Goal: Task Accomplishment & Management: Manage account settings

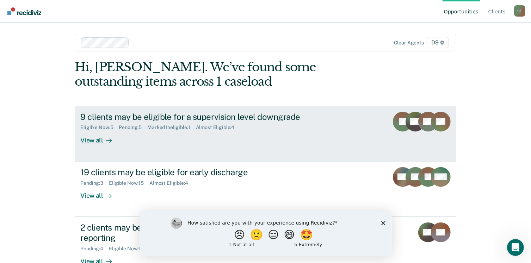
click at [91, 138] on div "View all" at bounding box center [99, 137] width 39 height 14
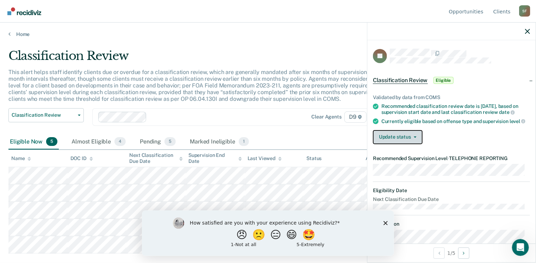
click at [401, 143] on button "Update status" at bounding box center [398, 137] width 50 height 14
click at [464, 124] on div "Currently eligible based on offense type and supervision level" at bounding box center [455, 121] width 149 height 6
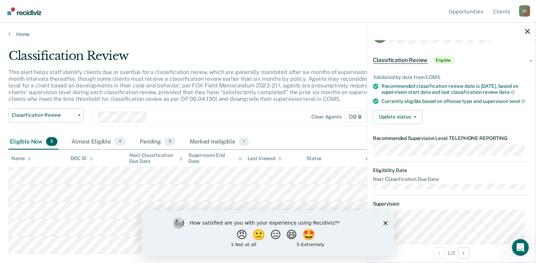
scroll to position [20, 0]
click at [396, 120] on button "Update status" at bounding box center [398, 117] width 50 height 14
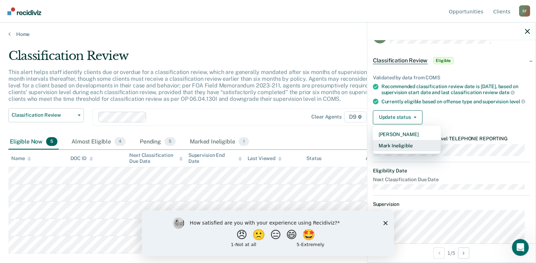
click at [403, 151] on button "Mark Ineligible" at bounding box center [407, 145] width 68 height 11
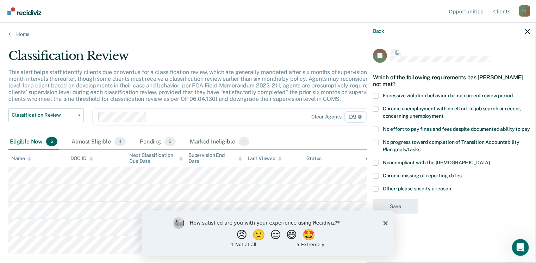
scroll to position [0, 0]
click at [376, 188] on span at bounding box center [376, 190] width 6 height 6
click at [451, 187] on input "Other: please specify a reason" at bounding box center [451, 187] width 0 height 0
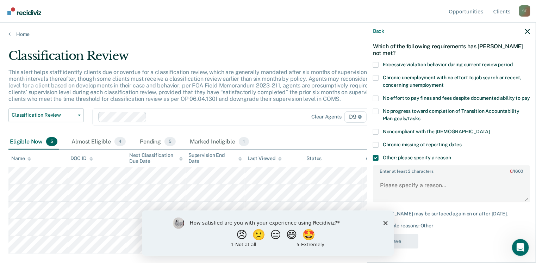
scroll to position [38, 0]
click at [382, 184] on textarea "Enter at least 3 characters 0 / 1600" at bounding box center [452, 188] width 156 height 26
drag, startPoint x: 393, startPoint y: 185, endPoint x: 370, endPoint y: 183, distance: 23.3
click at [378, 185] on textarea "Does not want to do telephone reporting" at bounding box center [452, 188] width 156 height 26
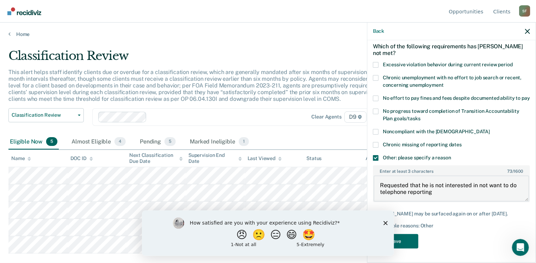
click at [517, 184] on textarea "Requested that he is not interested in not want to do telephone reporting" at bounding box center [452, 188] width 156 height 26
click at [410, 189] on textarea "Requested that he is not interested in telephone reporting" at bounding box center [452, 188] width 156 height 26
type textarea "Requested that he is not interested in telephone reporting and would rather rep…"
click at [401, 240] on button "Save" at bounding box center [395, 241] width 45 height 14
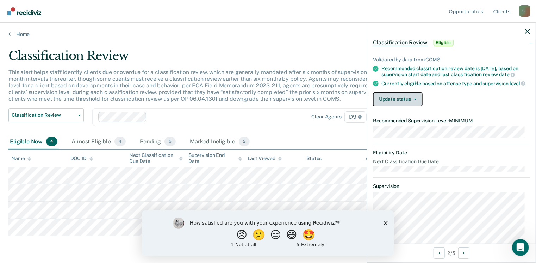
click at [404, 105] on button "Update status" at bounding box center [398, 99] width 50 height 14
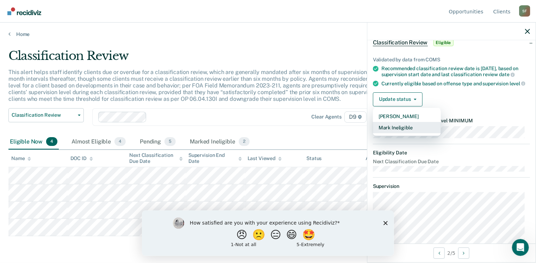
click at [409, 132] on button "Mark Ineligible" at bounding box center [407, 127] width 68 height 11
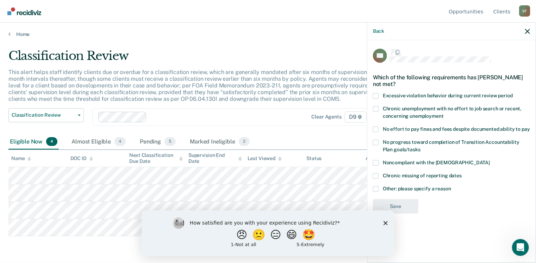
scroll to position [0, 0]
click at [386, 223] on polygon "Close survey" at bounding box center [385, 222] width 4 height 4
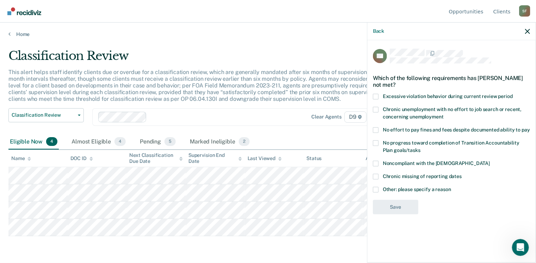
click at [376, 189] on span at bounding box center [376, 190] width 6 height 6
click at [451, 187] on input "Other: please specify a reason" at bounding box center [451, 187] width 0 height 0
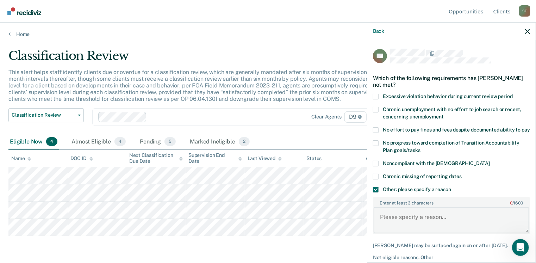
click at [388, 222] on textarea "Enter at least 3 characters 0 / 1600" at bounding box center [452, 220] width 156 height 26
type textarea "Continues to test positive on drug tests"
click at [379, 31] on button "Back" at bounding box center [378, 31] width 11 height 6
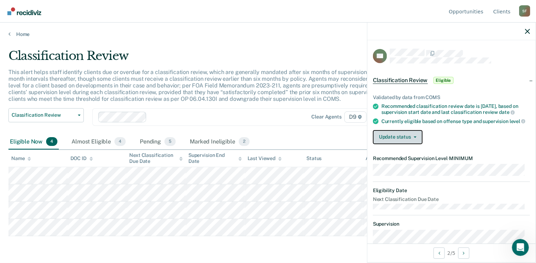
click at [406, 138] on button "Update status" at bounding box center [398, 137] width 50 height 14
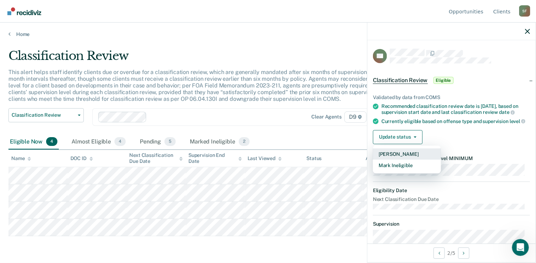
click at [399, 159] on button "[PERSON_NAME]" at bounding box center [407, 153] width 68 height 11
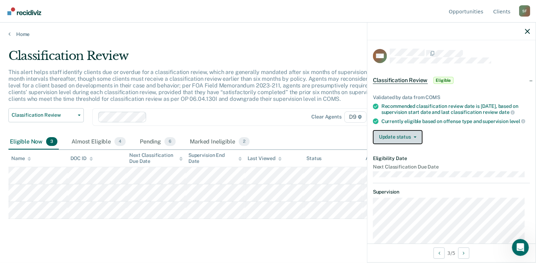
click at [402, 144] on button "Update status" at bounding box center [398, 137] width 50 height 14
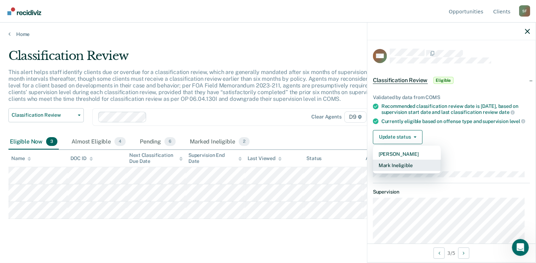
click at [404, 171] on button "Mark Ineligible" at bounding box center [407, 165] width 68 height 11
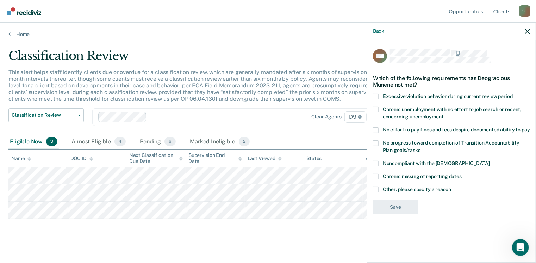
click at [377, 188] on span at bounding box center [376, 190] width 6 height 6
click at [451, 187] on input "Other: please specify a reason" at bounding box center [451, 187] width 0 height 0
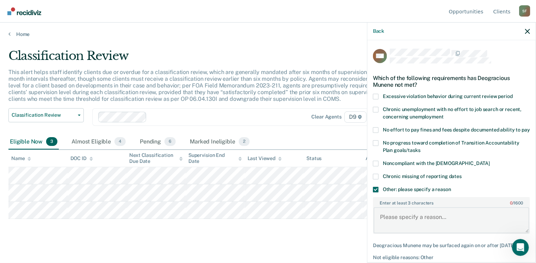
click at [391, 219] on textarea "Enter at least 3 characters 0 / 1600" at bounding box center [452, 220] width 156 height 26
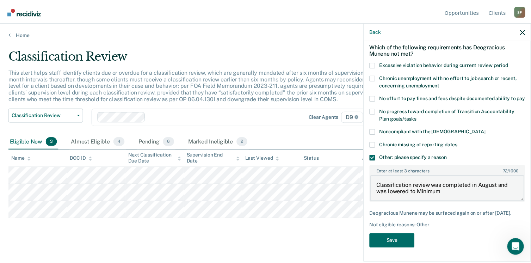
scroll to position [44, 0]
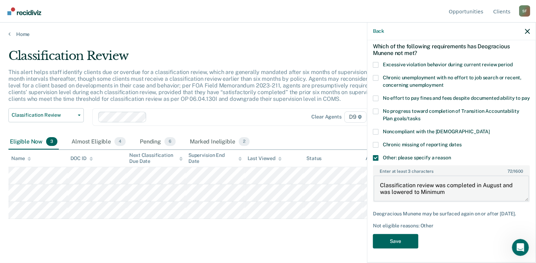
type textarea "Classification review was completed in August and was lowered to Minimum"
click at [400, 239] on button "Save" at bounding box center [395, 241] width 45 height 14
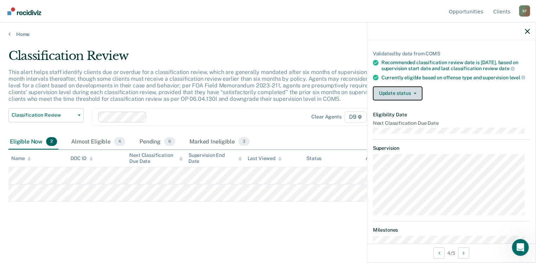
click at [403, 97] on button "Update status" at bounding box center [398, 93] width 50 height 14
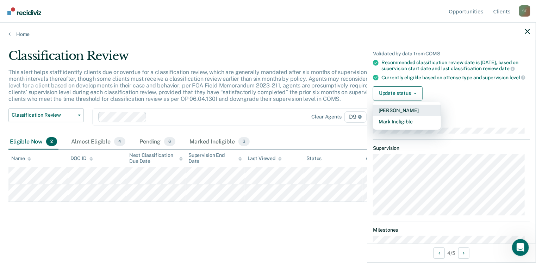
click at [392, 115] on button "[PERSON_NAME]" at bounding box center [407, 110] width 68 height 11
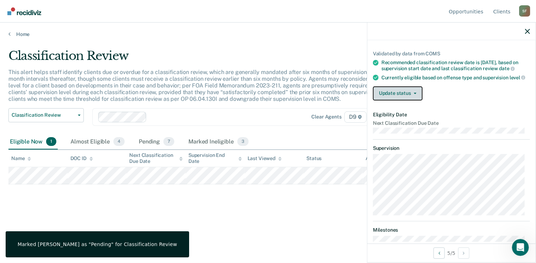
click at [404, 95] on button "Update status" at bounding box center [398, 93] width 50 height 14
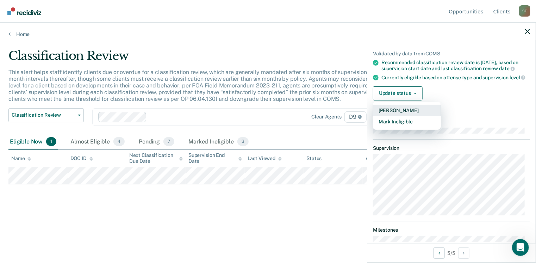
click at [404, 116] on button "[PERSON_NAME]" at bounding box center [407, 110] width 68 height 11
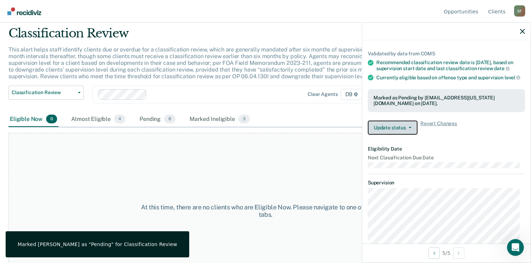
scroll to position [0, 0]
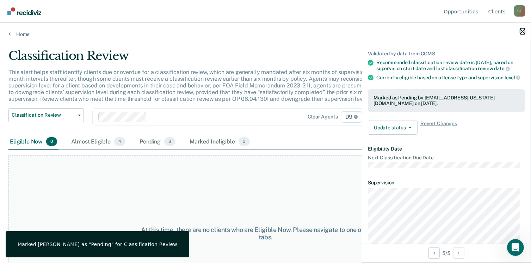
click at [523, 31] on icon "button" at bounding box center [522, 31] width 5 height 5
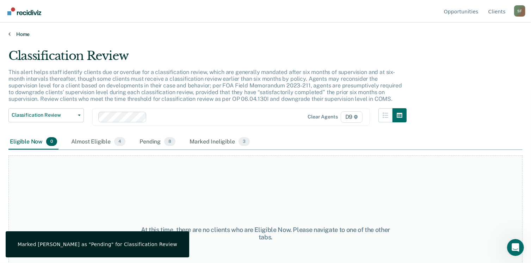
click at [24, 35] on link "Home" at bounding box center [265, 34] width 514 height 6
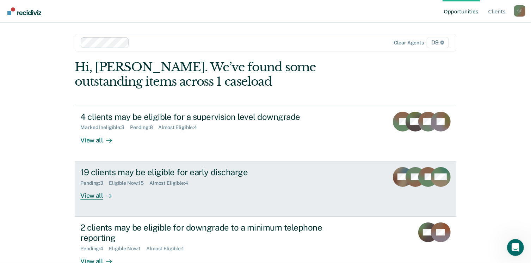
click at [137, 174] on div "19 clients may be eligible for early discharge" at bounding box center [203, 172] width 247 height 10
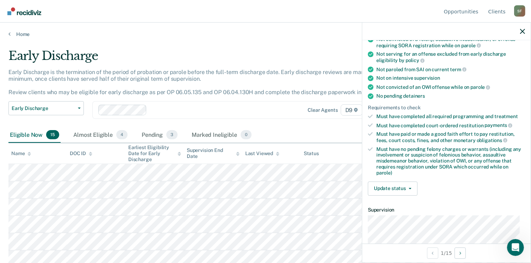
scroll to position [106, 0]
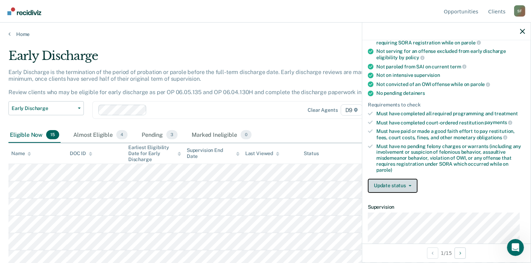
click at [395, 182] on button "Update status" at bounding box center [393, 186] width 50 height 14
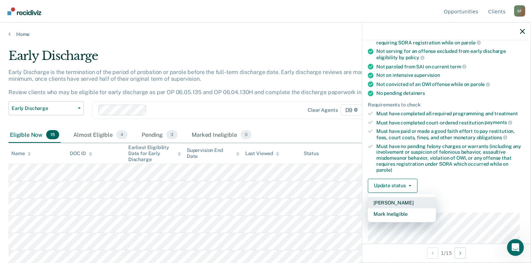
click at [394, 198] on button "[PERSON_NAME]" at bounding box center [402, 202] width 68 height 11
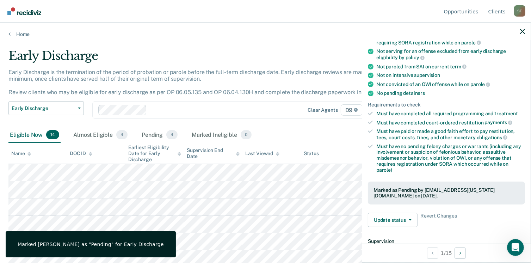
scroll to position [88, 0]
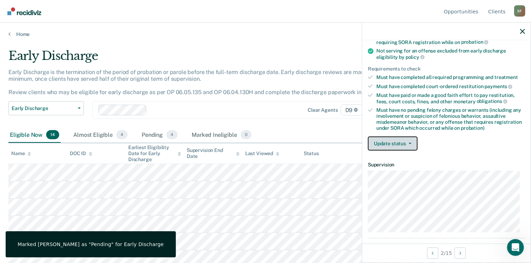
click at [389, 143] on button "Update status" at bounding box center [393, 143] width 50 height 14
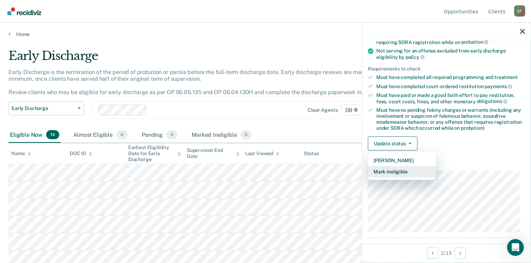
click at [392, 169] on button "Mark Ineligible" at bounding box center [402, 171] width 68 height 11
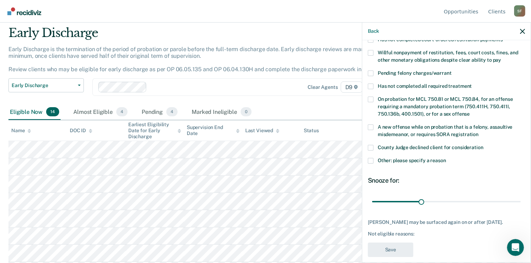
scroll to position [35, 0]
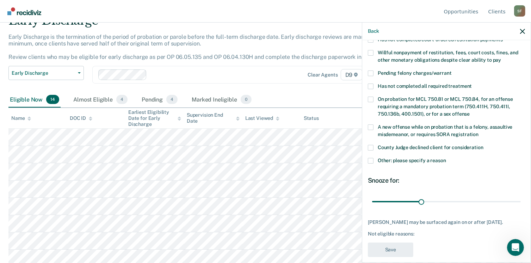
click at [370, 158] on span at bounding box center [371, 161] width 6 height 6
click at [446, 158] on input "Other: please specify a reason" at bounding box center [446, 158] width 0 height 0
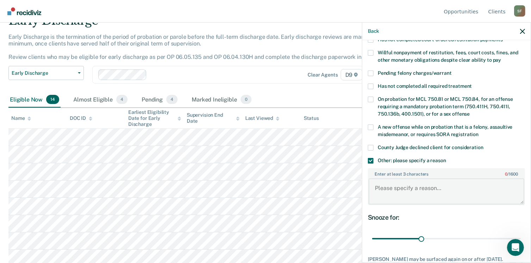
click at [383, 178] on textarea "Enter at least 3 characters 0 / 1600" at bounding box center [446, 191] width 156 height 26
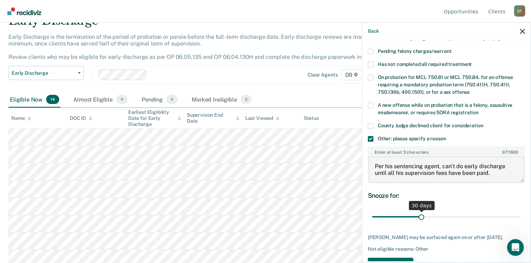
scroll to position [206, 0]
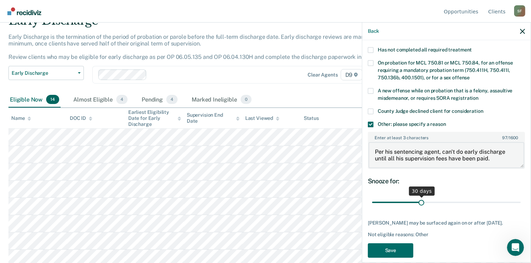
type textarea "Per his sentencing agent, can't do early discharge until all his supervision fe…"
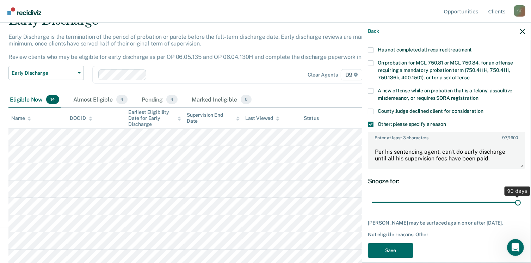
drag, startPoint x: 419, startPoint y: 193, endPoint x: 515, endPoint y: 198, distance: 95.9
type input "90"
click at [515, 198] on input "range" at bounding box center [446, 202] width 149 height 12
click at [390, 244] on button "Save" at bounding box center [390, 250] width 45 height 14
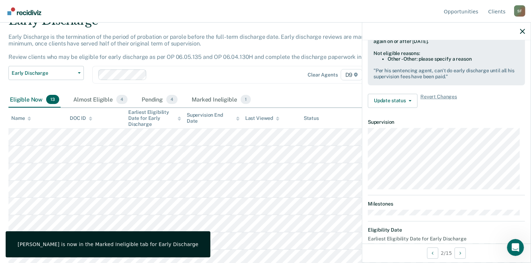
scroll to position [131, 0]
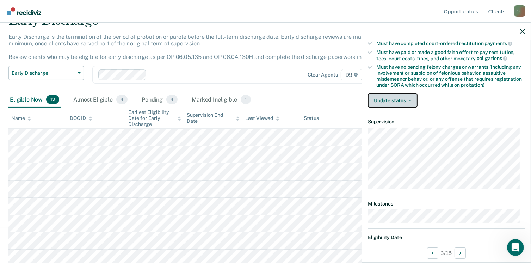
click at [388, 99] on button "Update status" at bounding box center [393, 100] width 50 height 14
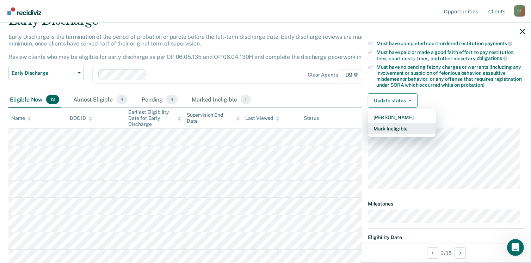
click at [402, 128] on button "Mark Ineligible" at bounding box center [402, 128] width 68 height 11
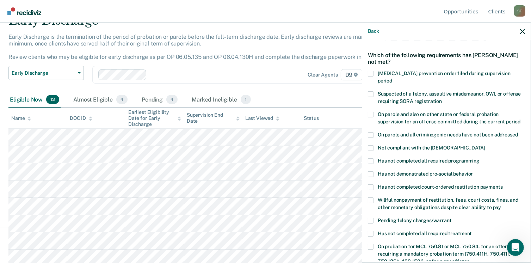
scroll to position [35, 0]
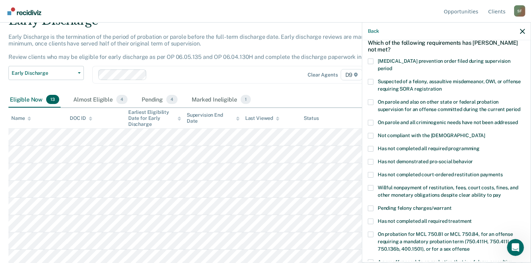
click at [371, 146] on span at bounding box center [371, 149] width 6 height 6
click at [479, 146] on input "Has not completed all required programming" at bounding box center [479, 146] width 0 height 0
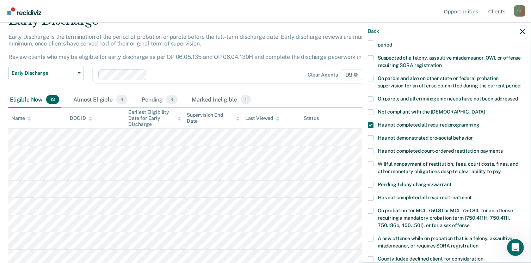
scroll to position [70, 0]
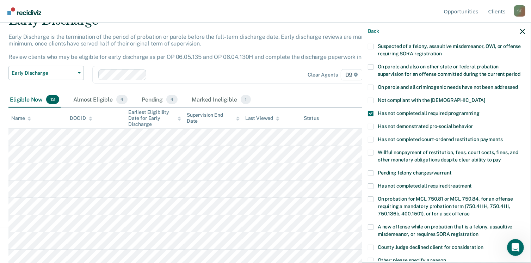
click at [371, 150] on span at bounding box center [371, 153] width 6 height 6
click at [501, 157] on input "Willful nonpayment of restitution, fees, court costs, fines, and other monetary…" at bounding box center [501, 157] width 0 height 0
click at [371, 150] on span at bounding box center [371, 153] width 6 height 6
click at [501, 157] on input "Willful nonpayment of restitution, fees, court costs, fines, and other monetary…" at bounding box center [501, 157] width 0 height 0
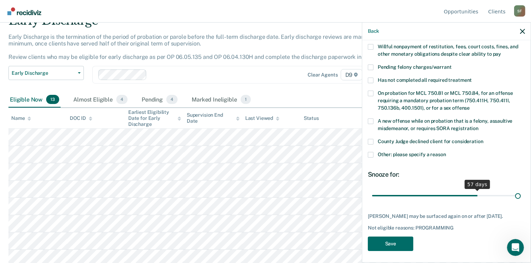
scroll to position [170, 0]
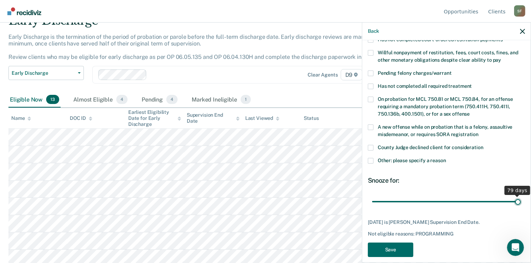
drag, startPoint x: 427, startPoint y: 186, endPoint x: 517, endPoint y: 192, distance: 90.7
type input "79"
click at [517, 195] on input "range" at bounding box center [446, 201] width 149 height 12
click at [386, 242] on button "Save" at bounding box center [390, 249] width 45 height 14
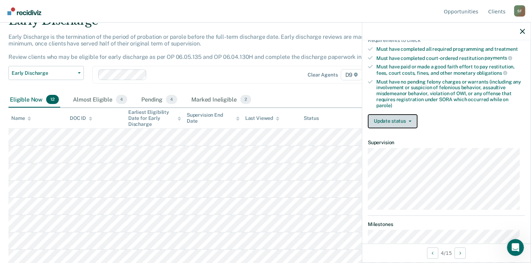
click at [400, 116] on button "Update status" at bounding box center [393, 121] width 50 height 14
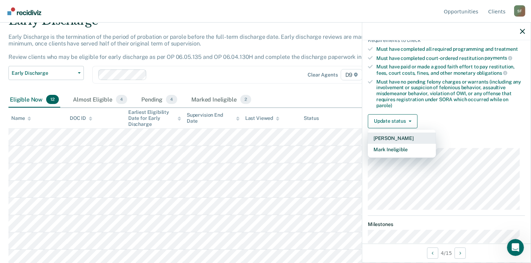
click at [394, 134] on button "[PERSON_NAME]" at bounding box center [402, 137] width 68 height 11
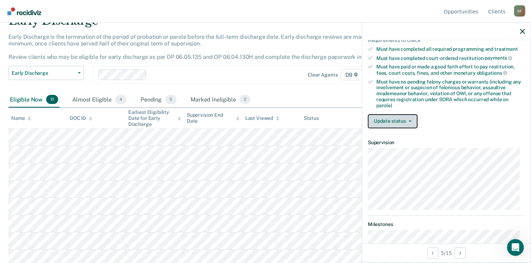
click at [401, 118] on button "Update status" at bounding box center [393, 121] width 50 height 14
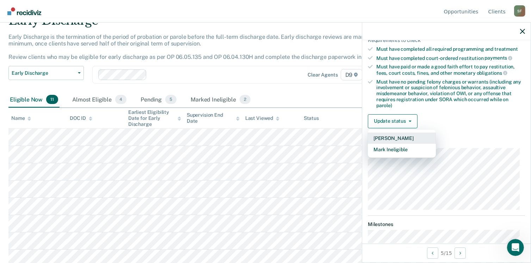
click at [397, 136] on button "[PERSON_NAME]" at bounding box center [402, 137] width 68 height 11
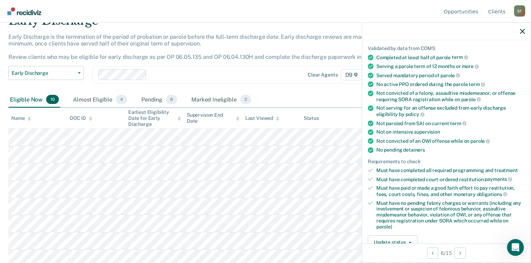
scroll to position [141, 0]
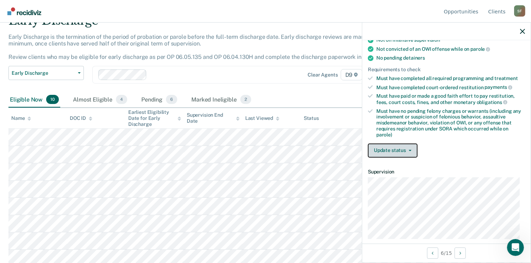
click at [396, 146] on button "Update status" at bounding box center [393, 150] width 50 height 14
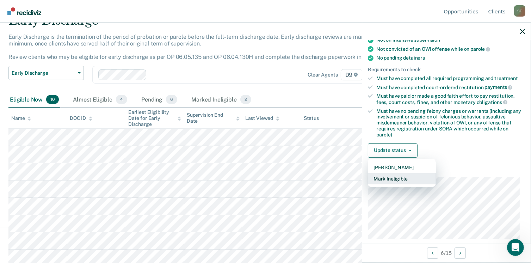
click at [392, 176] on button "Mark Ineligible" at bounding box center [402, 178] width 68 height 11
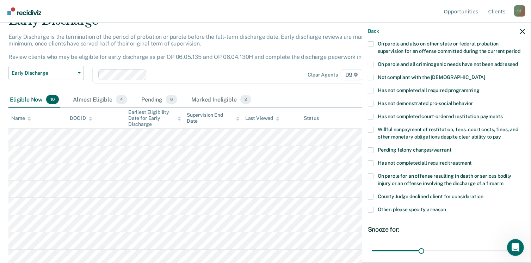
scroll to position [106, 0]
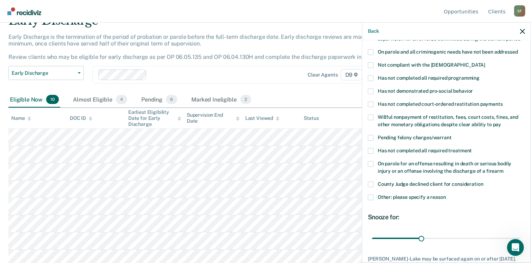
click at [370, 186] on div "County Judge declined client for consideration" at bounding box center [446, 187] width 157 height 13
click at [372, 194] on span at bounding box center [371, 197] width 6 height 6
click at [446, 194] on input "Other: please specify a reason" at bounding box center [446, 194] width 0 height 0
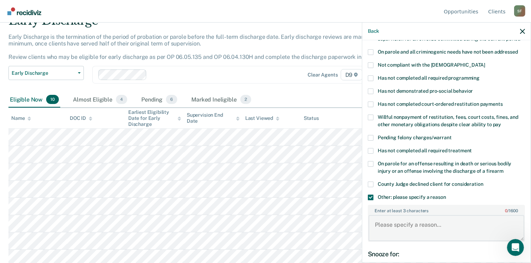
click at [392, 215] on textarea "Enter at least 3 characters 0 / 1600" at bounding box center [446, 228] width 156 height 26
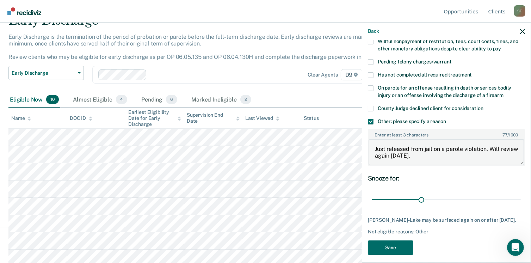
scroll to position [185, 0]
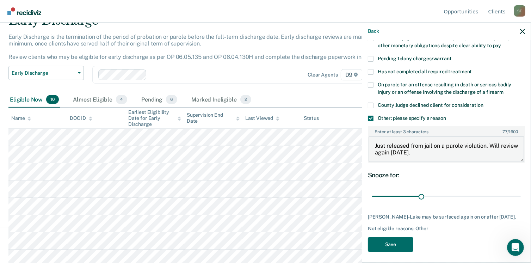
click at [415, 143] on textarea "Just released from jail on a parole violation. Will review again [DATE]." at bounding box center [446, 149] width 156 height 26
click at [442, 146] on textarea "Just released from jail on a parole violation. Will review again [DATE]." at bounding box center [446, 149] width 156 height 26
type textarea "Just released from jail on a parole violation."
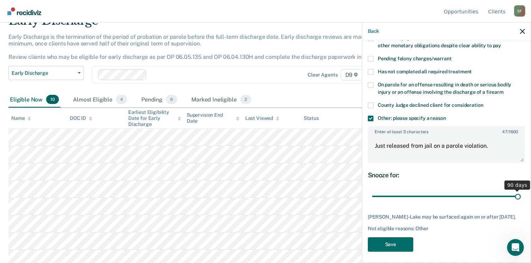
drag, startPoint x: 419, startPoint y: 188, endPoint x: 513, endPoint y: 186, distance: 93.7
type input "90"
click at [513, 190] on input "range" at bounding box center [446, 196] width 149 height 12
click at [392, 241] on button "Save" at bounding box center [390, 244] width 45 height 14
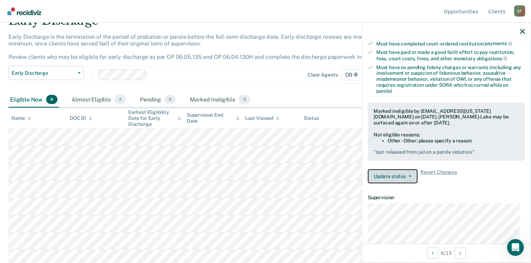
click at [391, 173] on button "Update status" at bounding box center [393, 176] width 50 height 14
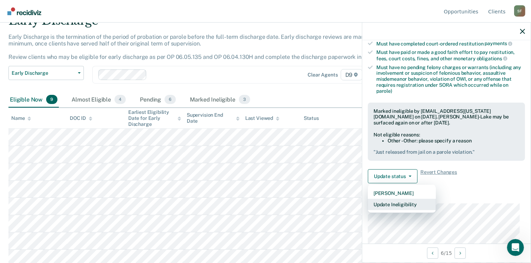
click at [394, 203] on button "Update Ineligibility" at bounding box center [402, 204] width 68 height 11
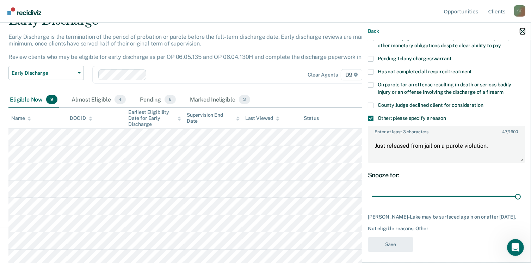
click at [523, 33] on icon "button" at bounding box center [522, 31] width 5 height 5
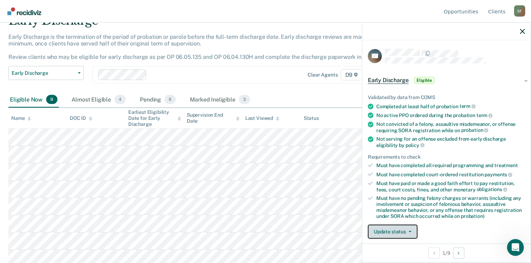
click at [392, 228] on button "Update status" at bounding box center [393, 231] width 50 height 14
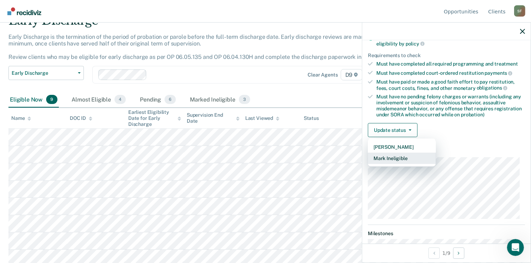
scroll to position [107, 0]
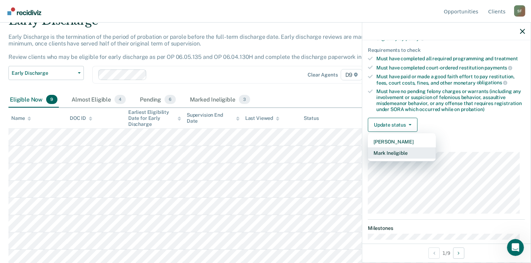
click at [394, 151] on button "Mark Ineligible" at bounding box center [402, 152] width 68 height 11
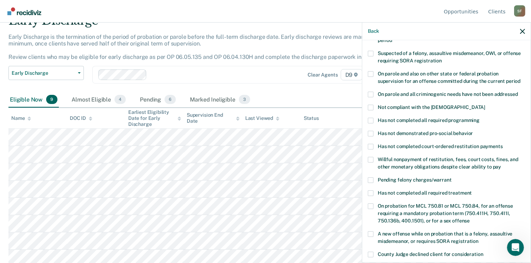
scroll to position [72, 0]
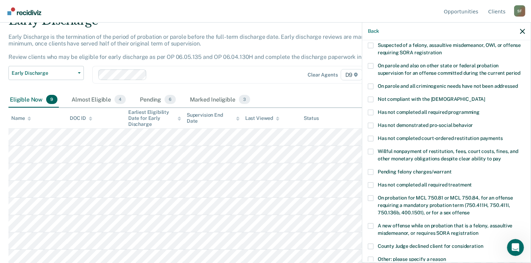
click at [371, 182] on span at bounding box center [371, 185] width 6 height 6
click at [472, 182] on input "Has not completed all required treatment" at bounding box center [472, 182] width 0 height 0
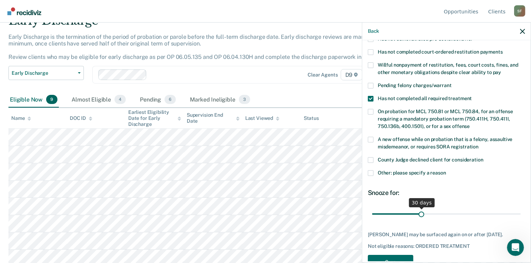
scroll to position [170, 0]
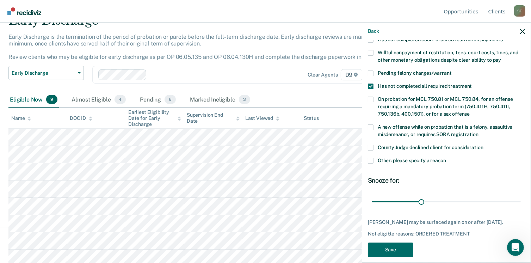
click at [372, 158] on span at bounding box center [371, 161] width 6 height 6
click at [446, 158] on input "Other: please specify a reason" at bounding box center [446, 158] width 0 height 0
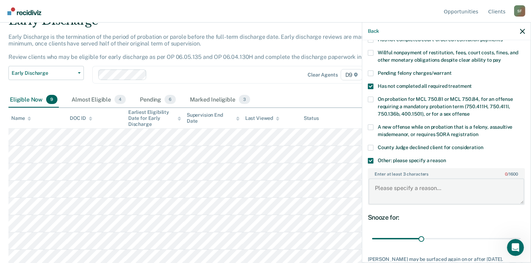
click at [381, 181] on textarea "Enter at least 3 characters 0 / 1600" at bounding box center [446, 191] width 156 height 26
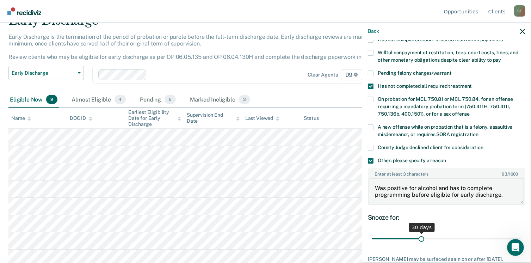
type textarea "Was positive for alcohol and has to complete programming before eligible for ea…"
drag, startPoint x: 420, startPoint y: 230, endPoint x: 516, endPoint y: 231, distance: 96.2
type input "90"
click at [516, 232] on input "range" at bounding box center [446, 238] width 149 height 12
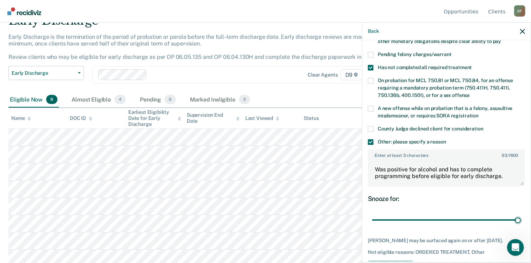
scroll to position [206, 0]
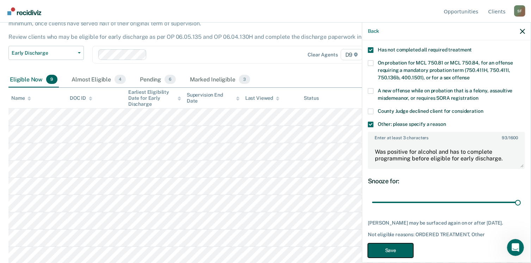
click at [394, 243] on button "Save" at bounding box center [390, 250] width 45 height 14
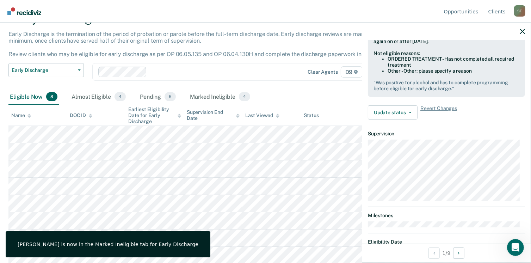
scroll to position [119, 0]
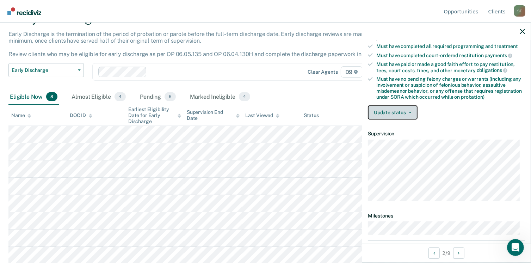
click at [391, 111] on button "Update status" at bounding box center [393, 112] width 50 height 14
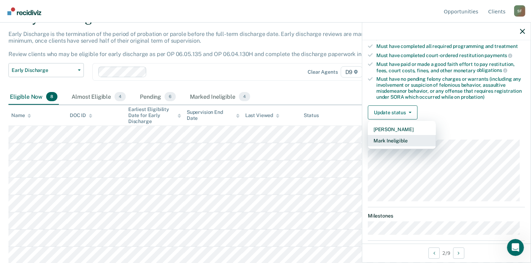
click at [396, 141] on button "Mark Ineligible" at bounding box center [402, 140] width 68 height 11
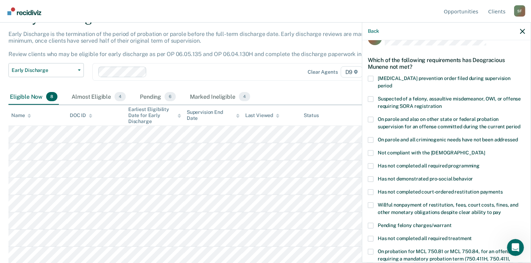
scroll to position [35, 0]
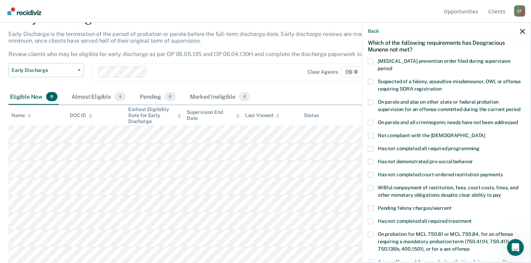
click at [372, 146] on span at bounding box center [371, 149] width 6 height 6
click at [479, 146] on input "Has not completed all required programming" at bounding box center [479, 146] width 0 height 0
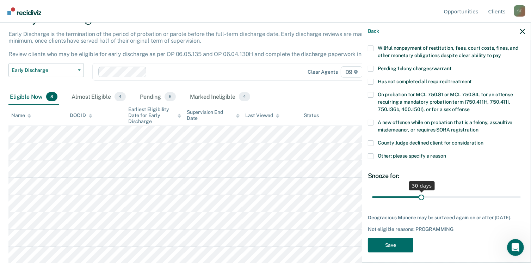
scroll to position [176, 0]
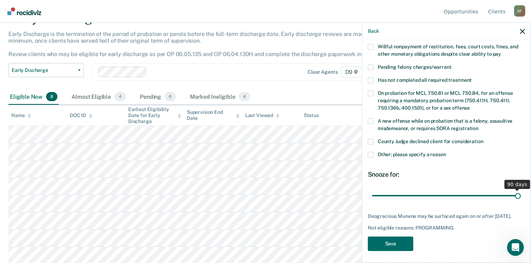
drag, startPoint x: 420, startPoint y: 188, endPoint x: 515, endPoint y: 191, distance: 94.4
type input "90"
click at [515, 191] on input "range" at bounding box center [446, 195] width 149 height 12
click at [394, 242] on button "Save" at bounding box center [390, 243] width 45 height 14
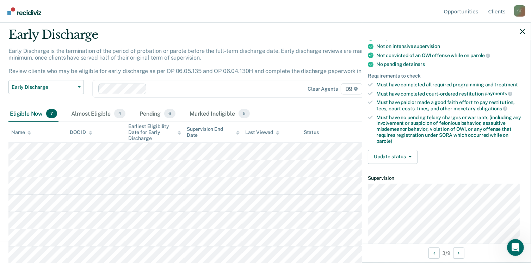
scroll to position [116, 0]
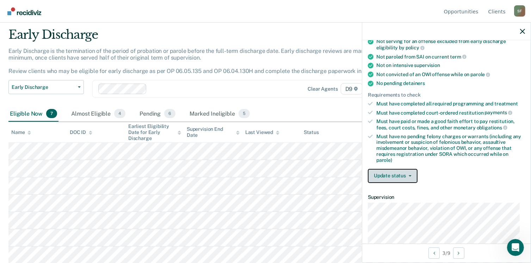
click at [394, 173] on button "Update status" at bounding box center [393, 176] width 50 height 14
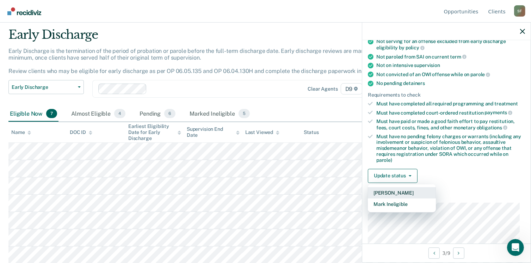
click at [393, 188] on button "[PERSON_NAME]" at bounding box center [402, 192] width 68 height 11
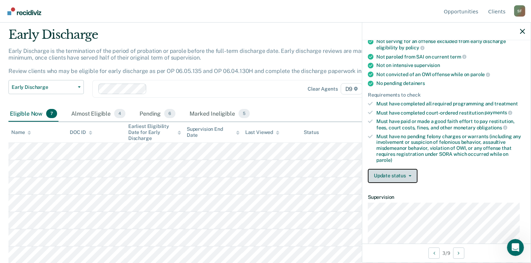
scroll to position [4, 0]
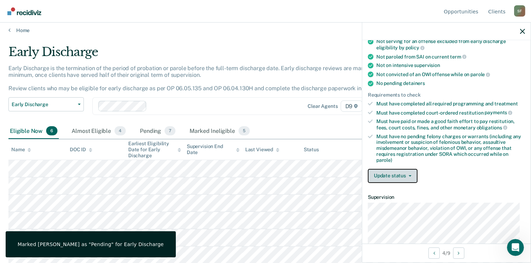
click at [400, 174] on button "Update status" at bounding box center [393, 176] width 50 height 14
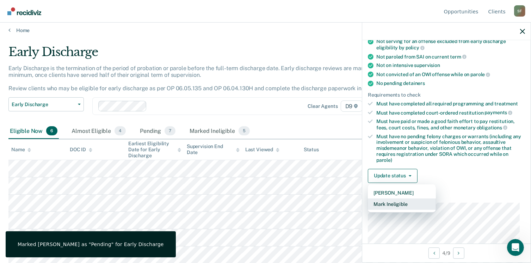
click at [400, 201] on button "Mark Ineligible" at bounding box center [402, 203] width 68 height 11
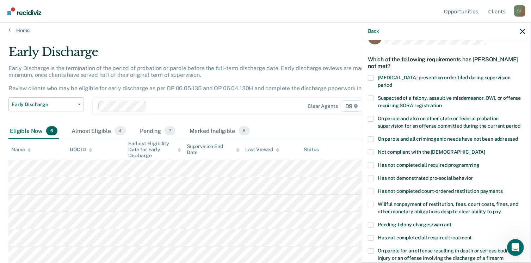
scroll to position [35, 0]
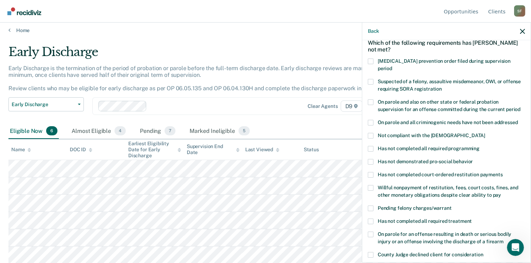
click at [373, 133] on label "Not compliant with the [DEMOGRAPHIC_DATA]" at bounding box center [446, 136] width 157 height 7
click at [485, 133] on input "Not compliant with the [DEMOGRAPHIC_DATA]" at bounding box center [485, 133] width 0 height 0
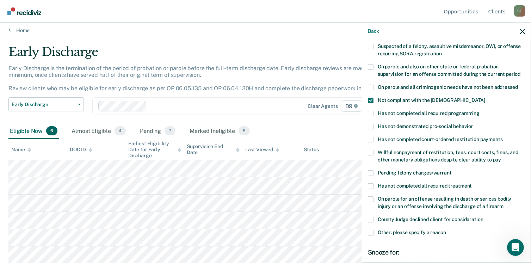
click at [374, 183] on label "Has not completed all required treatment" at bounding box center [446, 186] width 157 height 7
click at [472, 183] on input "Has not completed all required treatment" at bounding box center [472, 183] width 0 height 0
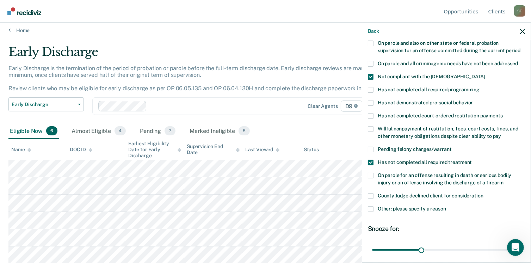
scroll to position [142, 0]
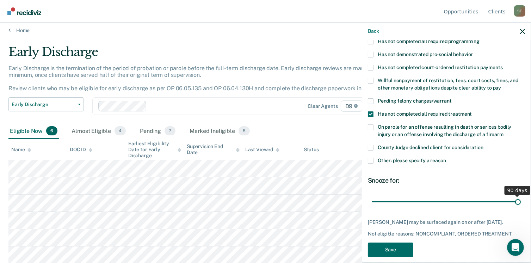
drag, startPoint x: 420, startPoint y: 194, endPoint x: 513, endPoint y: 194, distance: 92.6
type input "90"
click at [513, 195] on input "range" at bounding box center [446, 201] width 149 height 12
click at [394, 242] on button "Save" at bounding box center [390, 249] width 45 height 14
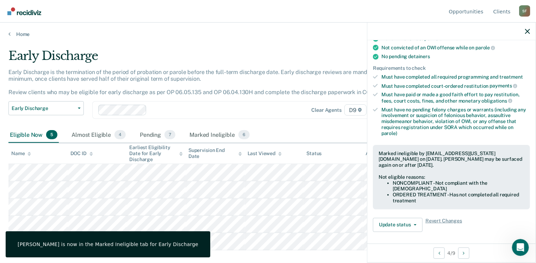
scroll to position [89, 0]
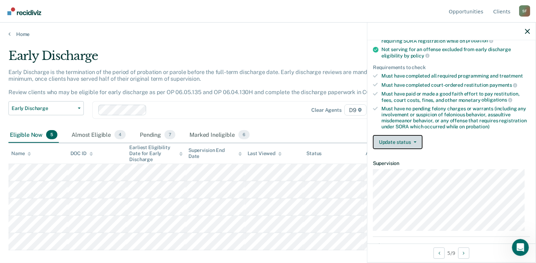
click at [404, 141] on button "Update status" at bounding box center [398, 142] width 50 height 14
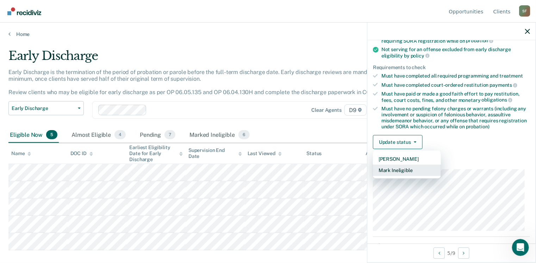
click at [406, 167] on button "Mark Ineligible" at bounding box center [407, 169] width 68 height 11
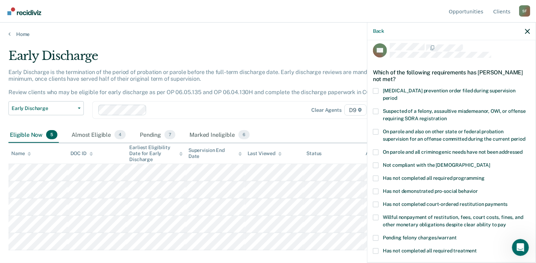
scroll to position [0, 0]
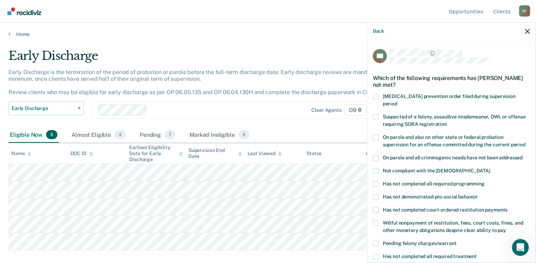
click at [378, 181] on span at bounding box center [376, 184] width 6 height 6
click at [485, 181] on input "Has not completed all required programming" at bounding box center [485, 181] width 0 height 0
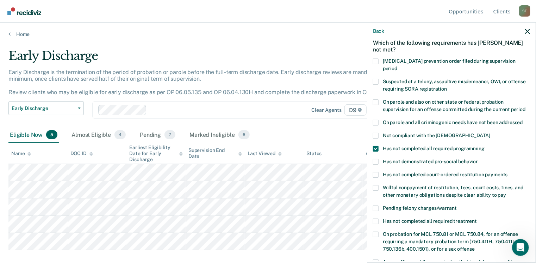
scroll to position [70, 0]
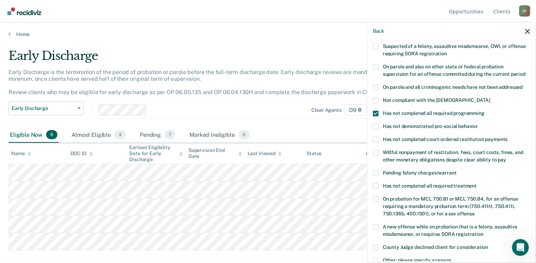
click at [378, 183] on span at bounding box center [376, 186] width 6 height 6
click at [477, 183] on input "Has not completed all required treatment" at bounding box center [477, 183] width 0 height 0
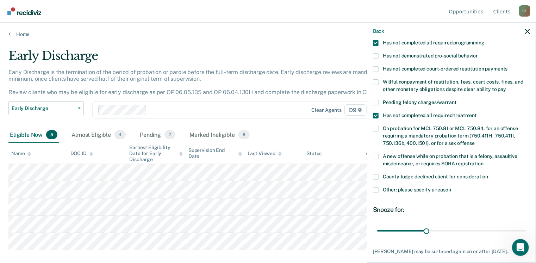
scroll to position [170, 0]
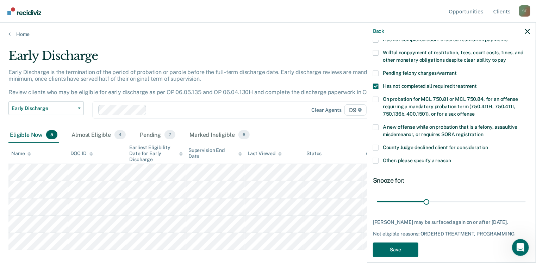
click at [375, 158] on span at bounding box center [376, 161] width 6 height 6
click at [451, 158] on input "Other: please specify a reason" at bounding box center [451, 158] width 0 height 0
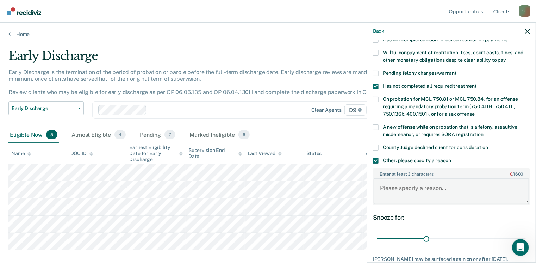
click at [387, 181] on textarea "Enter at least 3 characters 0 / 1600" at bounding box center [452, 191] width 156 height 26
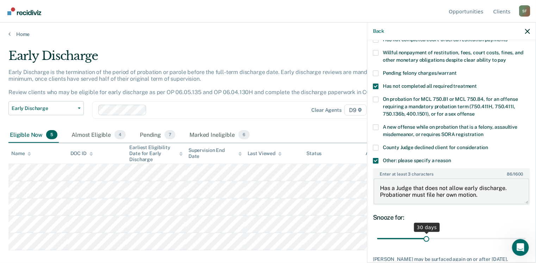
type textarea "Has a Judge that does not allow early discharge. Probationer must file her own …"
drag, startPoint x: 427, startPoint y: 232, endPoint x: 533, endPoint y: 243, distance: 106.9
type input "90"
click at [526, 243] on input "range" at bounding box center [451, 238] width 149 height 12
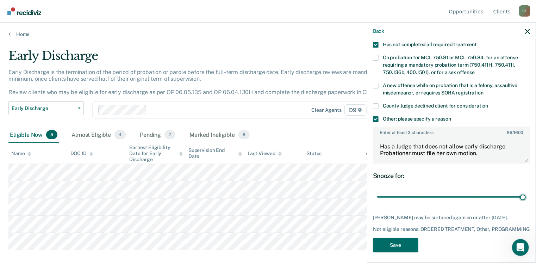
scroll to position [212, 0]
click at [393, 238] on button "Save" at bounding box center [395, 244] width 45 height 14
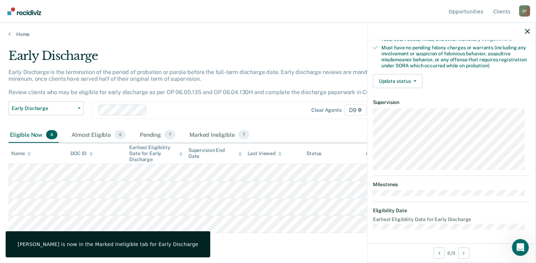
scroll to position [113, 0]
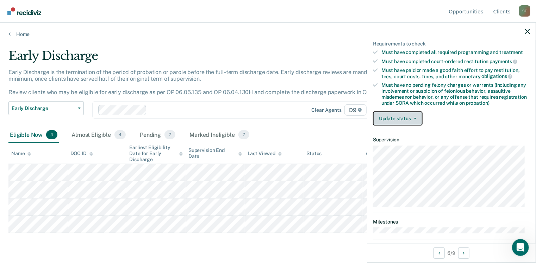
click at [404, 116] on button "Update status" at bounding box center [398, 118] width 50 height 14
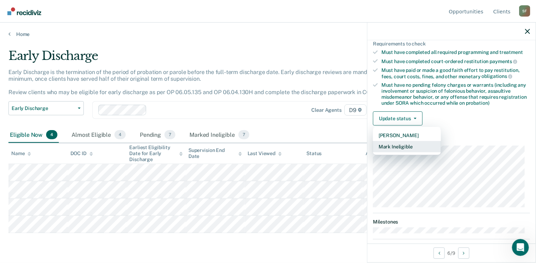
click at [411, 143] on button "Mark Ineligible" at bounding box center [407, 146] width 68 height 11
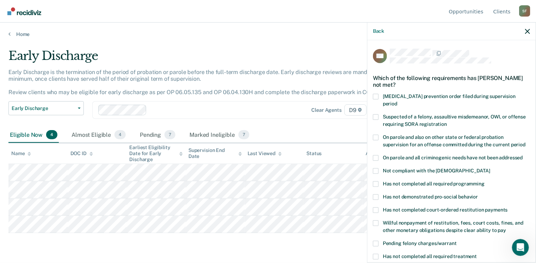
scroll to position [0, 0]
click at [376, 181] on span at bounding box center [376, 184] width 6 height 6
click at [485, 181] on input "Has not completed all required programming" at bounding box center [485, 181] width 0 height 0
click at [376, 207] on span at bounding box center [376, 210] width 6 height 6
click at [508, 207] on input "Has not completed court-ordered restitution payments" at bounding box center [508, 207] width 0 height 0
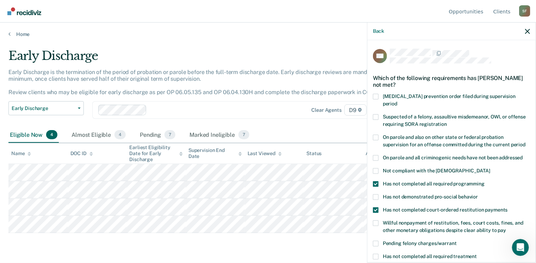
click at [376, 254] on span at bounding box center [376, 257] width 6 height 6
click at [477, 254] on input "Has not completed all required treatment" at bounding box center [477, 254] width 0 height 0
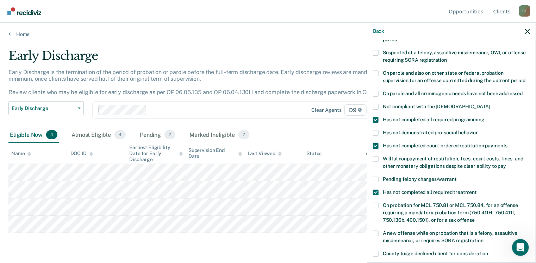
scroll to position [176, 0]
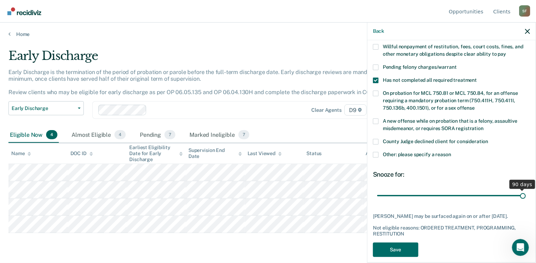
drag, startPoint x: 424, startPoint y: 188, endPoint x: 520, endPoint y: 181, distance: 95.7
type input "90"
click at [520, 189] on input "range" at bounding box center [451, 195] width 149 height 12
click at [400, 242] on button "Save" at bounding box center [395, 249] width 45 height 14
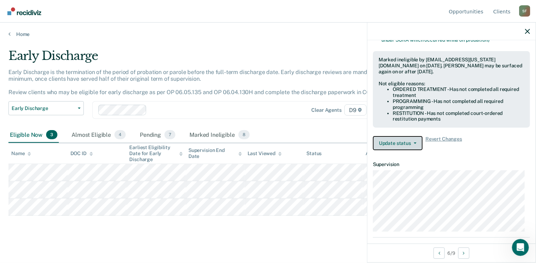
click at [393, 140] on button "Update status" at bounding box center [398, 143] width 50 height 14
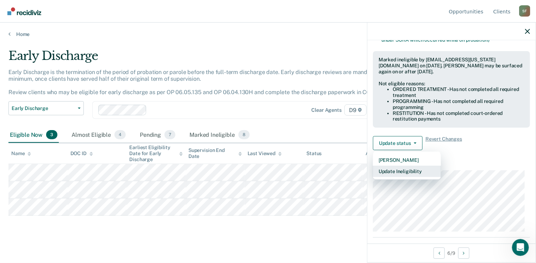
click at [399, 170] on button "Update Ineligibility" at bounding box center [407, 171] width 68 height 11
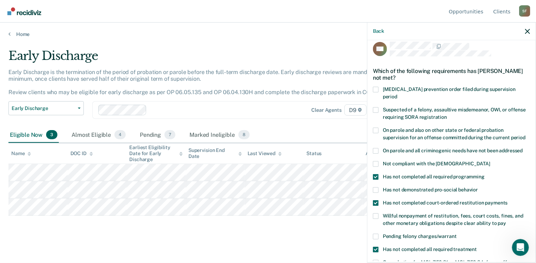
scroll to position [0, 0]
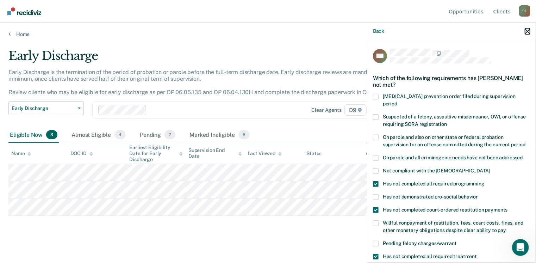
click at [528, 29] on button "button" at bounding box center [527, 31] width 5 height 6
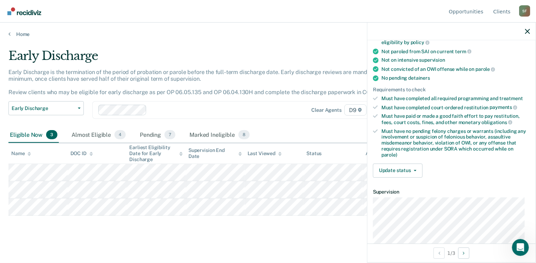
scroll to position [141, 0]
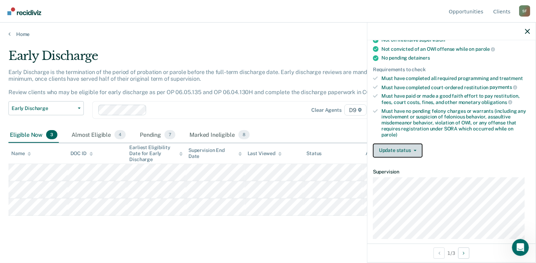
click at [415, 149] on button "Update status" at bounding box center [398, 150] width 50 height 14
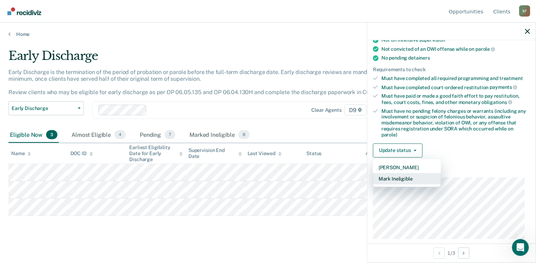
click at [404, 178] on button "Mark Ineligible" at bounding box center [407, 178] width 68 height 11
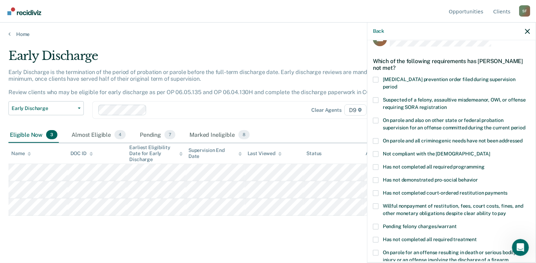
scroll to position [0, 0]
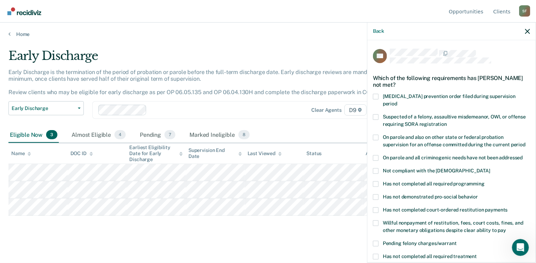
click at [378, 168] on span at bounding box center [376, 171] width 6 height 6
click at [490, 168] on input "Not compliant with the [DEMOGRAPHIC_DATA]" at bounding box center [490, 168] width 0 height 0
click at [378, 194] on span at bounding box center [376, 197] width 6 height 6
click at [478, 194] on input "Has not demonstrated pro-social behavior" at bounding box center [478, 194] width 0 height 0
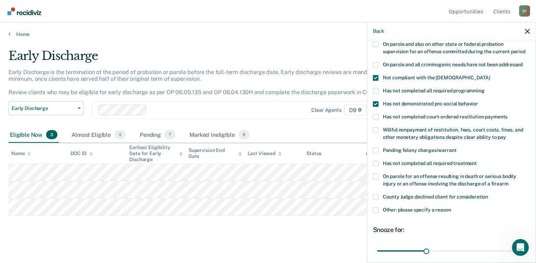
scroll to position [106, 0]
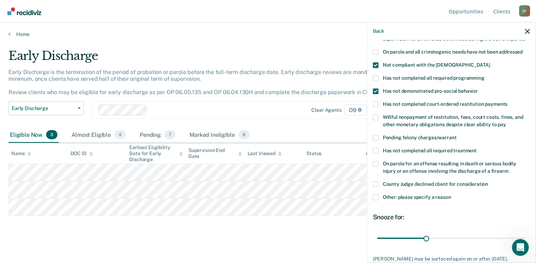
click at [375, 194] on span at bounding box center [376, 197] width 6 height 6
click at [451, 194] on input "Other: please specify a reason" at bounding box center [451, 194] width 0 height 0
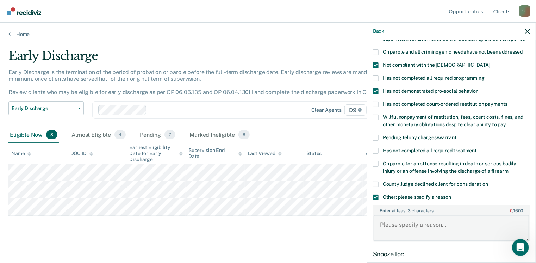
click at [397, 218] on textarea "Enter at least 3 characters 0 / 1600" at bounding box center [452, 228] width 156 height 26
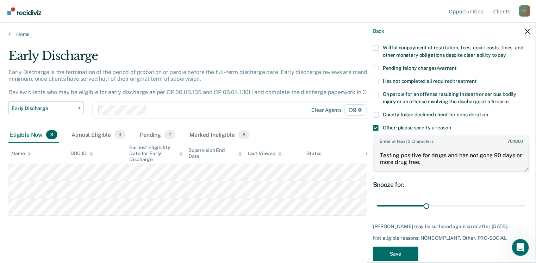
scroll to position [176, 0]
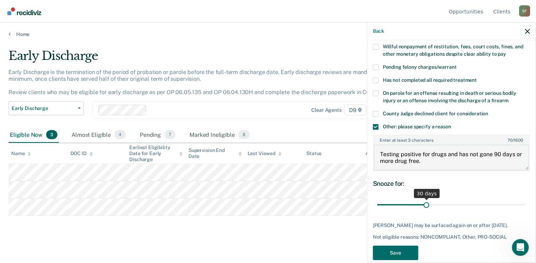
type textarea "Testing positive for drugs and has not gone 90 days or more drug free."
drag, startPoint x: 424, startPoint y: 197, endPoint x: 520, endPoint y: 204, distance: 95.7
type input "90"
click at [520, 204] on input "range" at bounding box center [451, 205] width 149 height 12
click at [396, 250] on button "Save" at bounding box center [395, 252] width 45 height 14
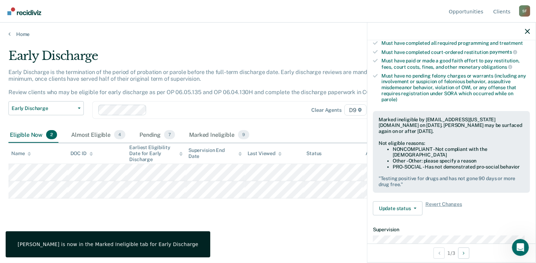
scroll to position [123, 0]
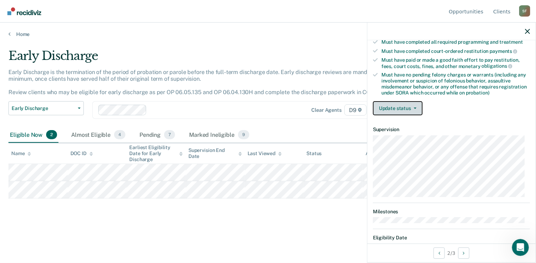
click at [404, 106] on button "Update status" at bounding box center [398, 108] width 50 height 14
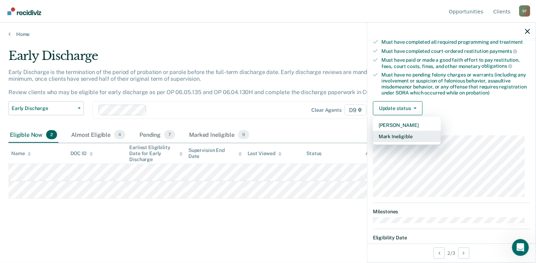
click at [404, 134] on button "Mark Ineligible" at bounding box center [407, 136] width 68 height 11
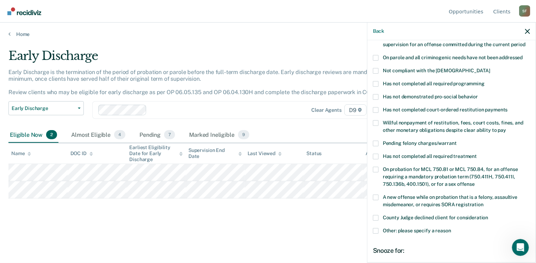
scroll to position [88, 0]
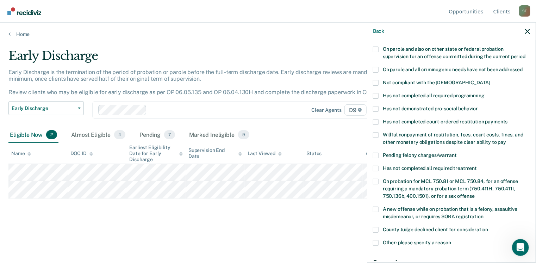
click at [375, 132] on span at bounding box center [376, 135] width 6 height 6
click at [506, 139] on input "Willful nonpayment of restitution, fees, court costs, fines, and other monetary…" at bounding box center [506, 139] width 0 height 0
click at [376, 119] on span at bounding box center [376, 122] width 6 height 6
click at [508, 119] on input "Has not completed court-ordered restitution payments" at bounding box center [508, 119] width 0 height 0
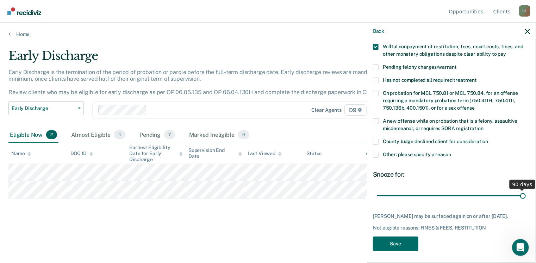
drag, startPoint x: 425, startPoint y: 186, endPoint x: 535, endPoint y: 195, distance: 110.2
type input "90"
click at [526, 195] on input "range" at bounding box center [451, 195] width 149 height 12
click at [398, 242] on button "Save" at bounding box center [395, 243] width 45 height 14
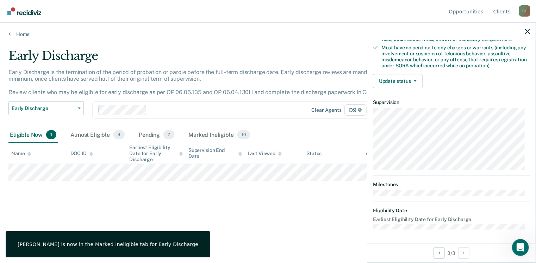
scroll to position [148, 0]
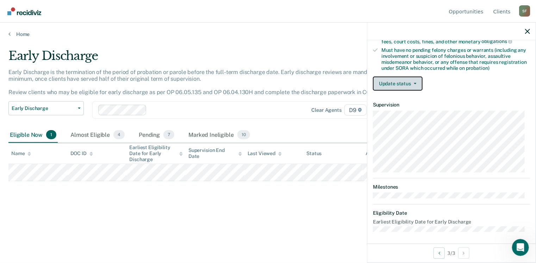
click at [406, 80] on button "Update status" at bounding box center [398, 83] width 50 height 14
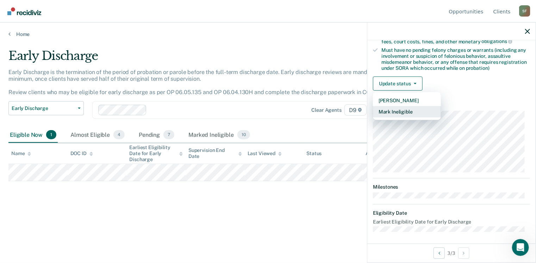
click at [399, 109] on button "Mark Ineligible" at bounding box center [407, 111] width 68 height 11
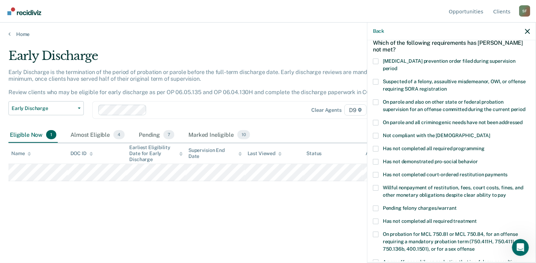
scroll to position [70, 0]
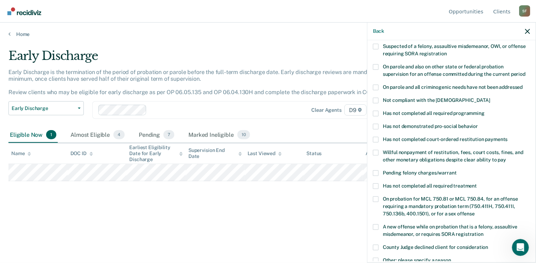
click at [375, 150] on span at bounding box center [376, 153] width 6 height 6
click at [506, 157] on input "Willful nonpayment of restitution, fees, court costs, fines, and other monetary…" at bounding box center [506, 157] width 0 height 0
click at [375, 111] on span at bounding box center [376, 114] width 6 height 6
click at [485, 111] on input "Has not completed all required programming" at bounding box center [485, 111] width 0 height 0
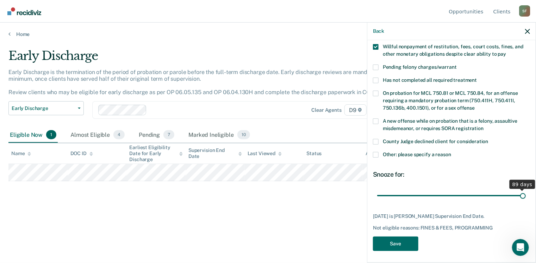
scroll to position [170, 0]
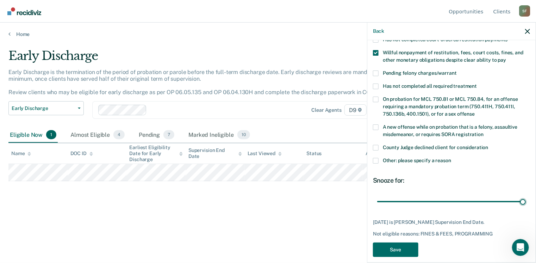
drag, startPoint x: 426, startPoint y: 189, endPoint x: 521, endPoint y: 192, distance: 95.1
click at [521, 195] on input "range" at bounding box center [451, 201] width 149 height 12
type input "89"
drag, startPoint x: 517, startPoint y: 193, endPoint x: 521, endPoint y: 193, distance: 3.9
click at [521, 195] on input "range" at bounding box center [451, 201] width 149 height 12
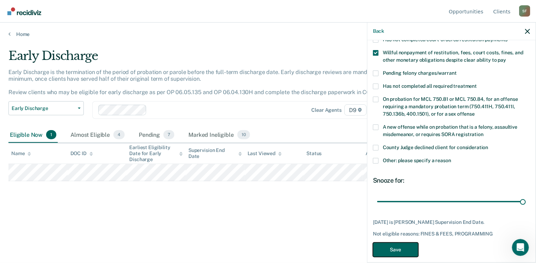
click at [407, 242] on button "Save" at bounding box center [395, 249] width 45 height 14
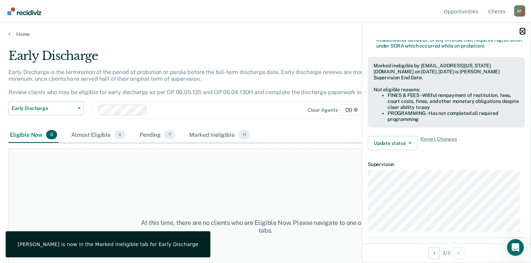
click at [522, 30] on icon "button" at bounding box center [522, 31] width 5 height 5
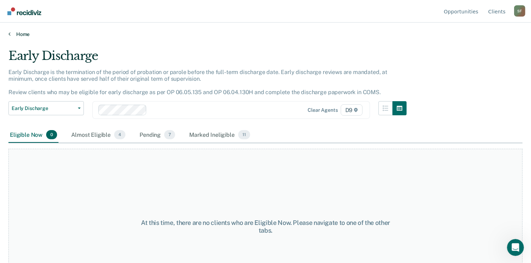
click at [26, 33] on link "Home" at bounding box center [265, 34] width 514 height 6
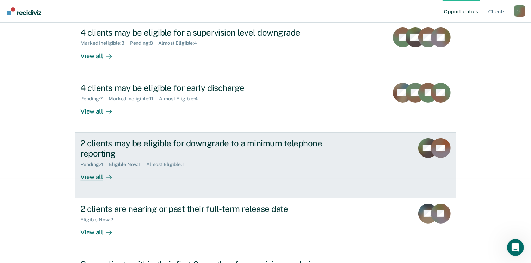
scroll to position [106, 0]
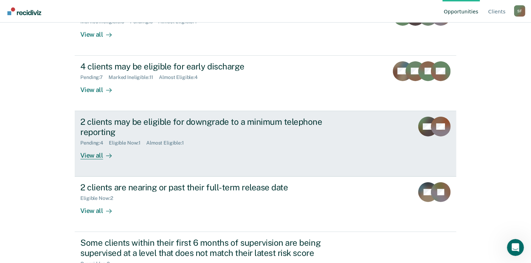
click at [96, 153] on div "View all" at bounding box center [99, 152] width 39 height 14
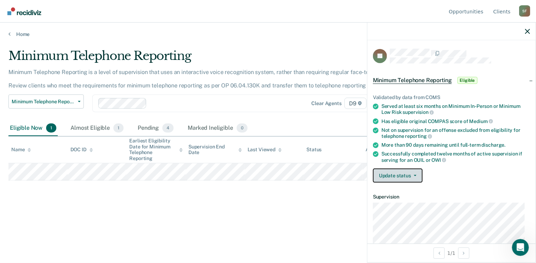
click at [410, 175] on button "Update status" at bounding box center [398, 175] width 50 height 14
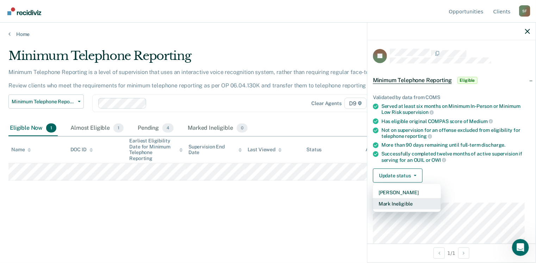
click at [408, 202] on button "Mark Ineligible" at bounding box center [407, 203] width 68 height 11
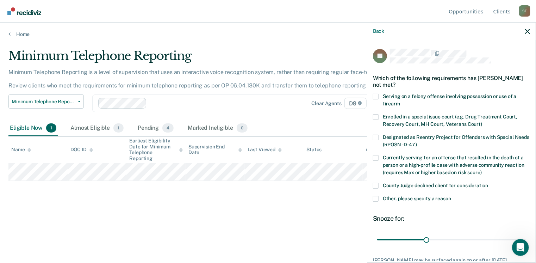
click at [375, 199] on span at bounding box center [376, 199] width 6 height 6
click at [451, 196] on input "Other, please specify a reason" at bounding box center [451, 196] width 0 height 0
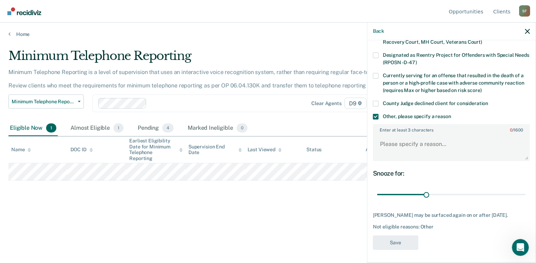
scroll to position [88, 0]
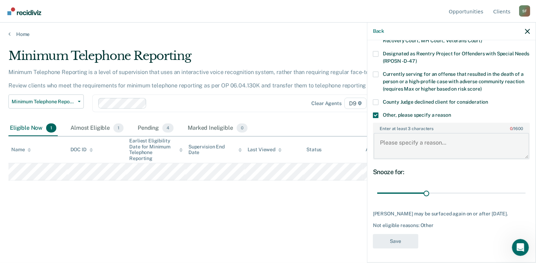
click at [396, 133] on textarea "Enter at least 3 characters 0 / 1600" at bounding box center [452, 146] width 156 height 26
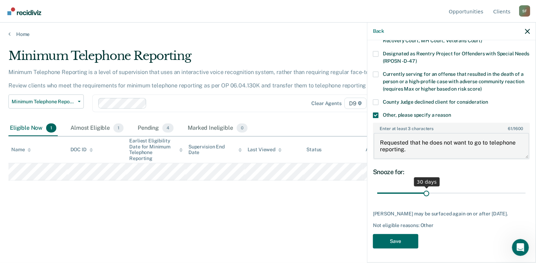
type textarea "Requested that he does not want to go to telephone reporting."
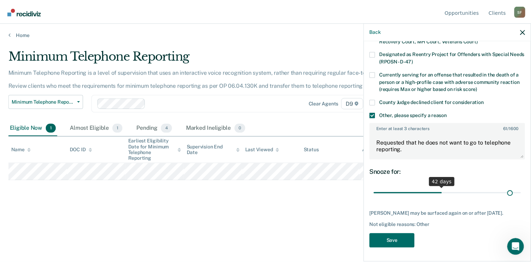
scroll to position [82, 0]
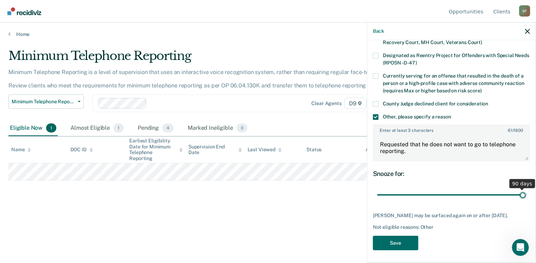
drag, startPoint x: 426, startPoint y: 189, endPoint x: 523, endPoint y: 189, distance: 97.2
type input "90"
click at [523, 189] on input "range" at bounding box center [451, 195] width 149 height 12
click at [392, 237] on button "Save" at bounding box center [395, 243] width 45 height 14
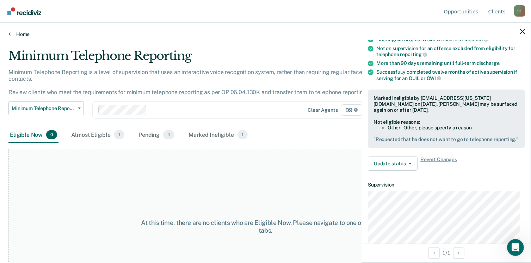
click at [21, 33] on link "Home" at bounding box center [265, 34] width 514 height 6
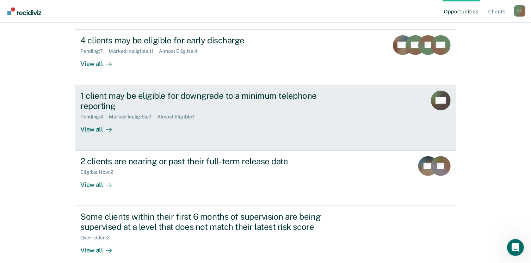
scroll to position [139, 0]
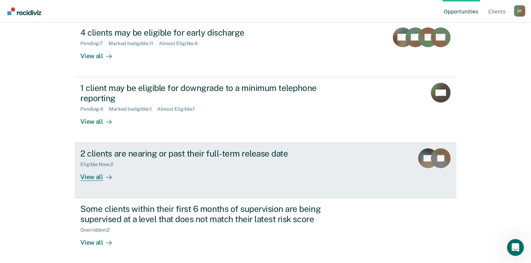
click at [87, 177] on div "View all" at bounding box center [99, 174] width 39 height 14
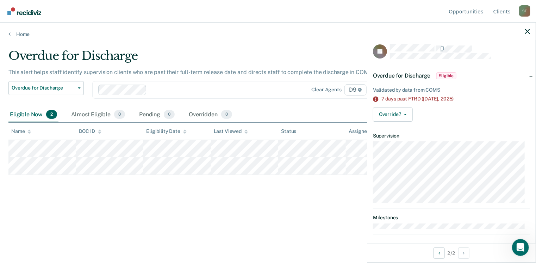
scroll to position [9, 0]
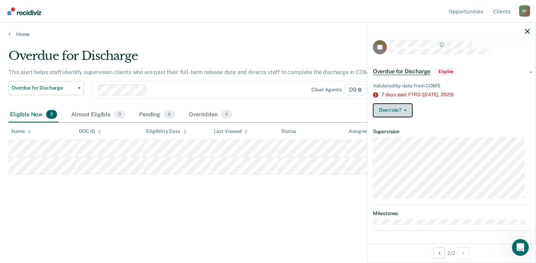
click at [407, 108] on button "Override?" at bounding box center [393, 110] width 40 height 14
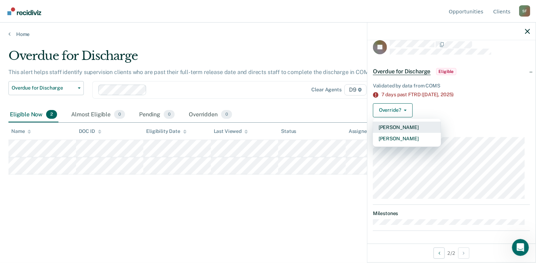
click at [396, 127] on button "[PERSON_NAME]" at bounding box center [407, 127] width 68 height 11
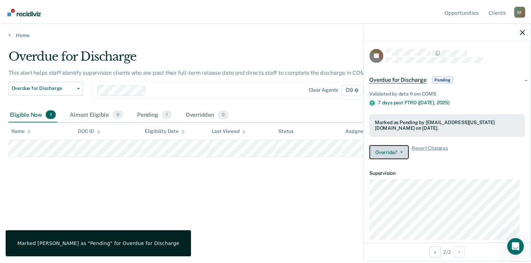
scroll to position [0, 0]
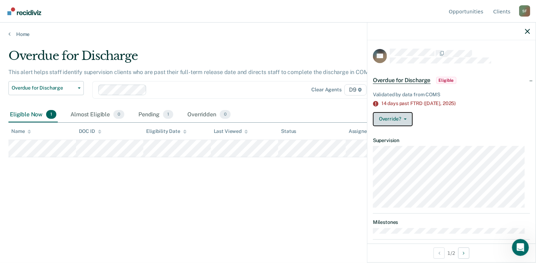
click at [407, 117] on button "Override?" at bounding box center [393, 119] width 40 height 14
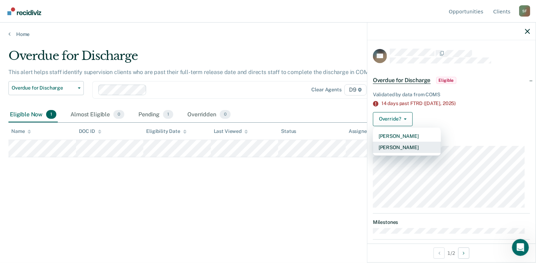
click at [417, 146] on button "[PERSON_NAME]" at bounding box center [407, 147] width 68 height 11
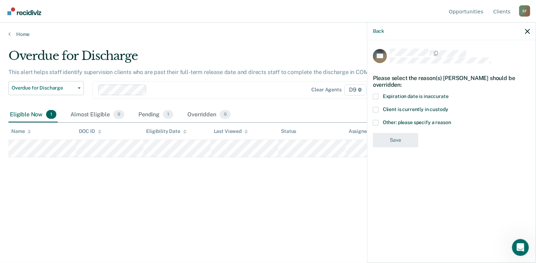
click at [375, 120] on span at bounding box center [376, 123] width 6 height 6
click at [451, 120] on input "Other: please specify a reason" at bounding box center [451, 120] width 0 height 0
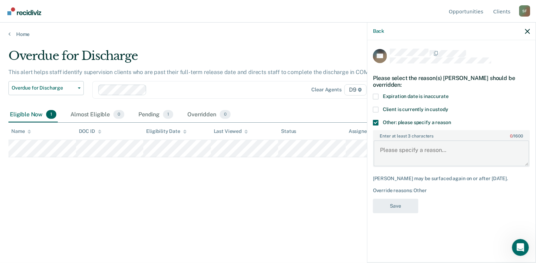
click at [390, 149] on textarea "Enter at least 3 characters 0 / 1600" at bounding box center [452, 153] width 156 height 26
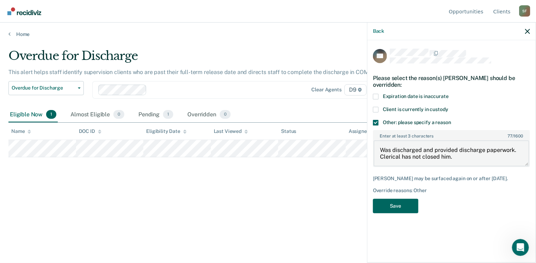
type textarea "Was discharged and provided discharge paperwork. Clerical has not closed him."
click at [400, 203] on button "Save" at bounding box center [395, 206] width 45 height 14
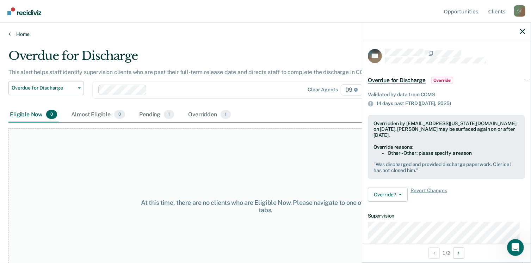
click at [24, 34] on link "Home" at bounding box center [265, 34] width 514 height 6
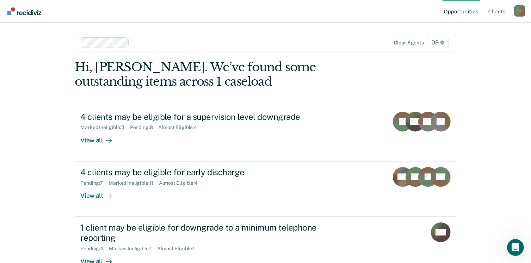
click at [526, 10] on div "Opportunities Client s [PERSON_NAME] S F Profile How it works Log Out" at bounding box center [265, 11] width 531 height 23
click at [519, 12] on div "S F" at bounding box center [519, 10] width 11 height 11
click at [481, 53] on link "Log Out" at bounding box center [490, 55] width 45 height 6
